Goal: Transaction & Acquisition: Book appointment/travel/reservation

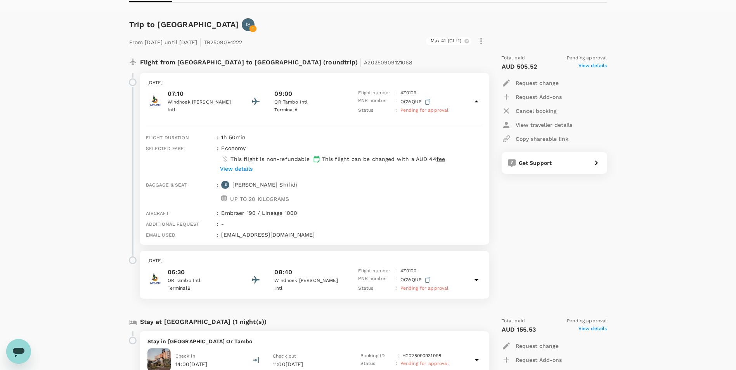
scroll to position [116, 0]
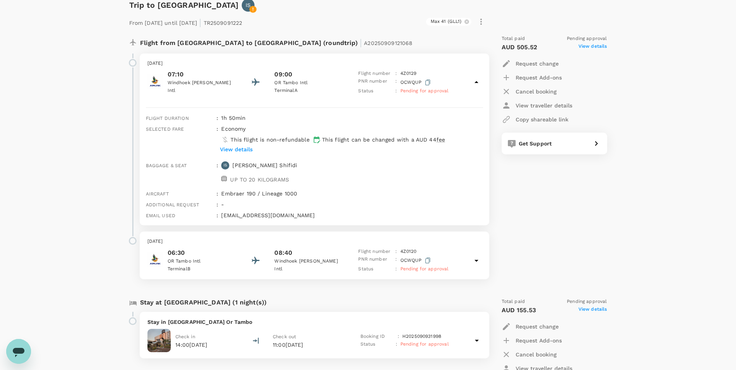
click at [233, 253] on p "06:30" at bounding box center [203, 252] width 70 height 9
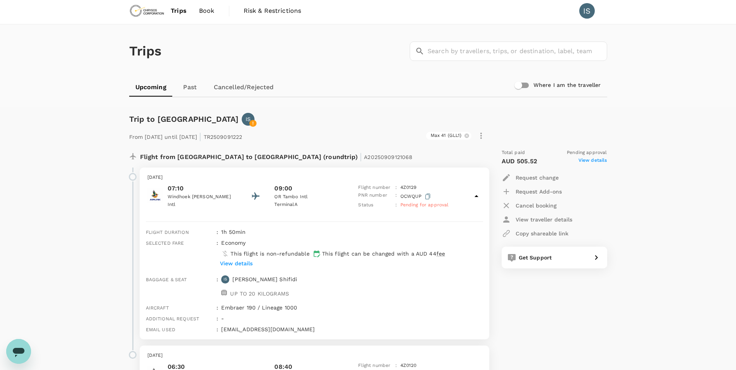
scroll to position [0, 0]
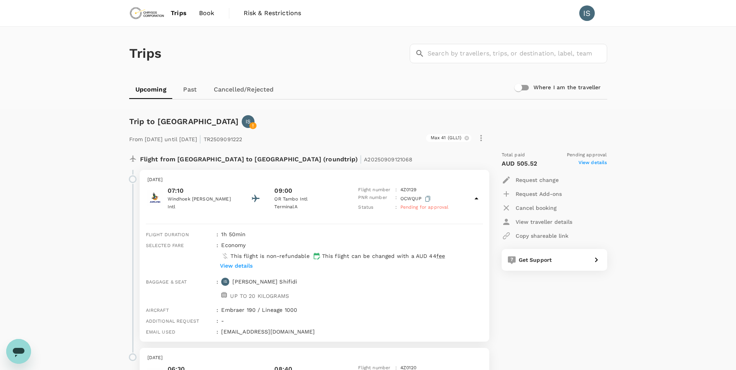
click at [141, 11] on img at bounding box center [147, 13] width 36 height 17
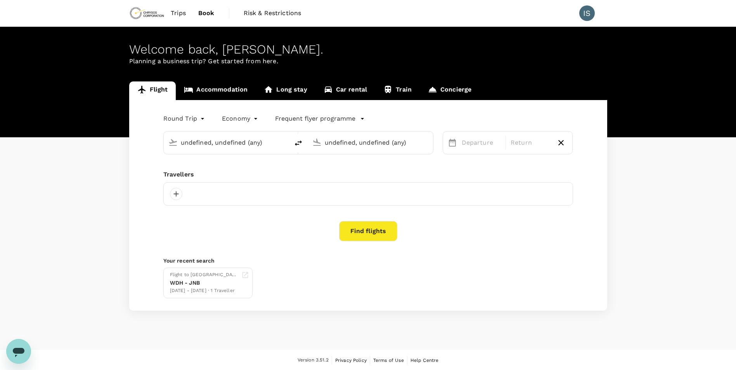
type input "Windhoek [PERSON_NAME] Intl (WDH)"
type input "OR Tambo Intl (JNB)"
click at [348, 90] on link "Car rental" at bounding box center [346, 91] width 60 height 19
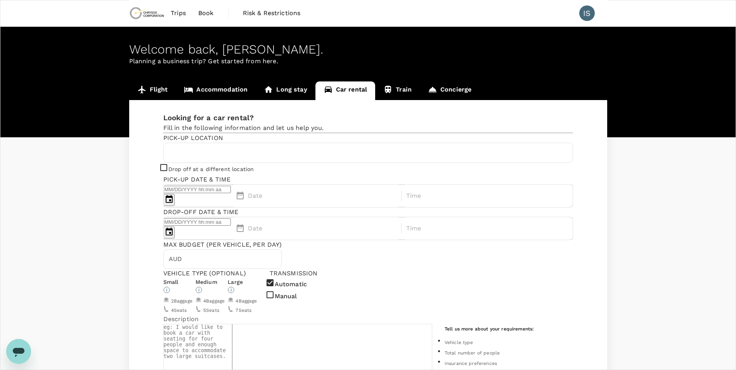
type input "264"
type input "818188848"
type input "[PERSON_NAME][EMAIL_ADDRESS][DOMAIN_NAME]"
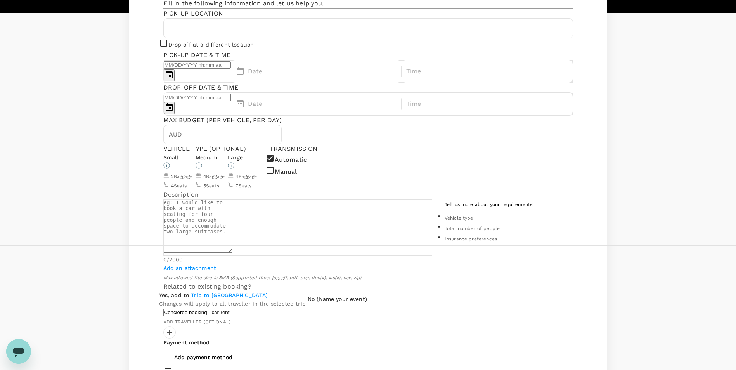
scroll to position [87, 0]
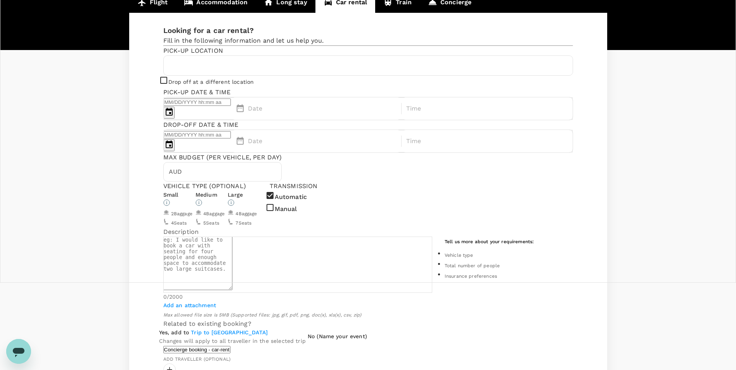
click at [275, 72] on input "text" at bounding box center [368, 65] width 400 height 12
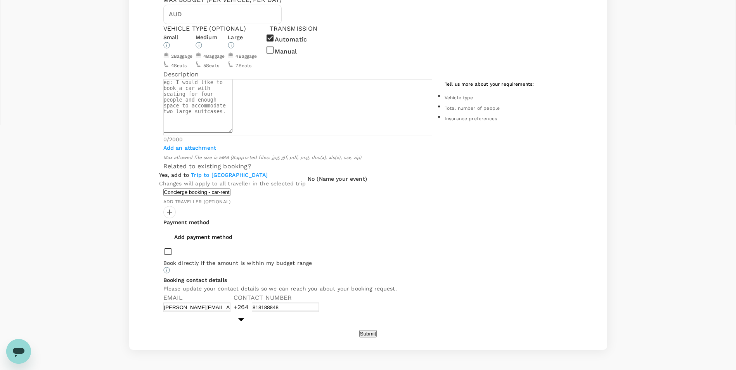
scroll to position [388, 0]
